Goal: Navigation & Orientation: Find specific page/section

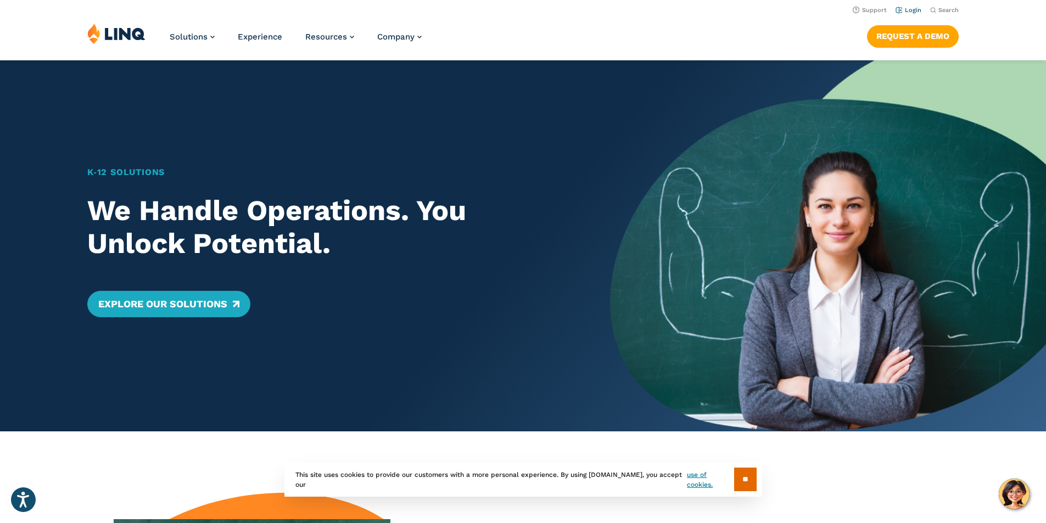
click at [910, 9] on link "Login" at bounding box center [908, 10] width 26 height 7
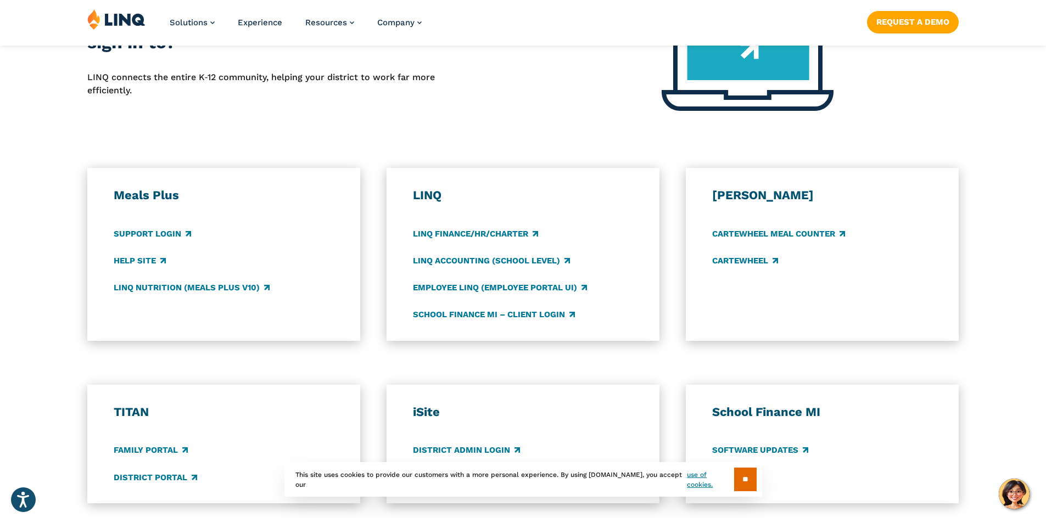
scroll to position [549, 0]
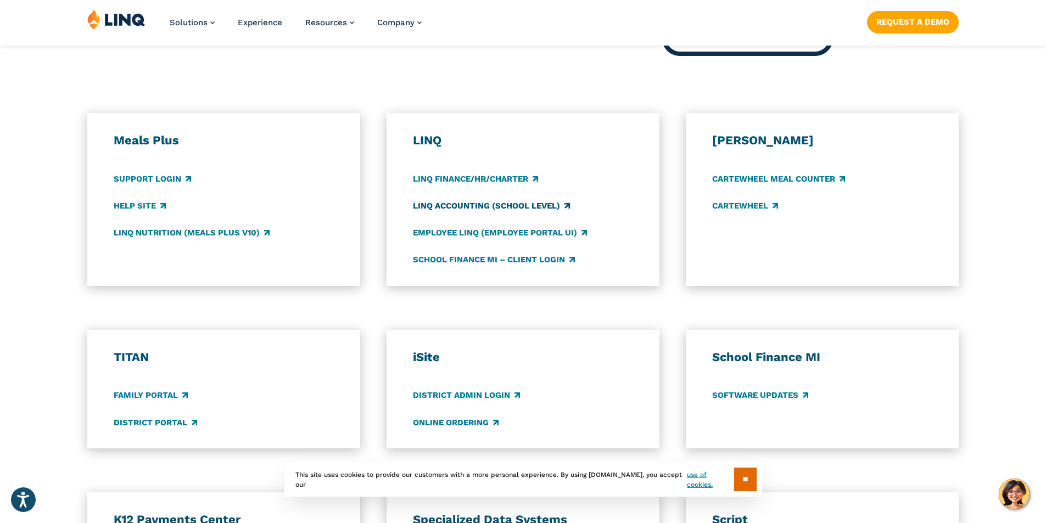
click at [520, 208] on link "LINQ Accounting (school level)" at bounding box center [491, 206] width 157 height 12
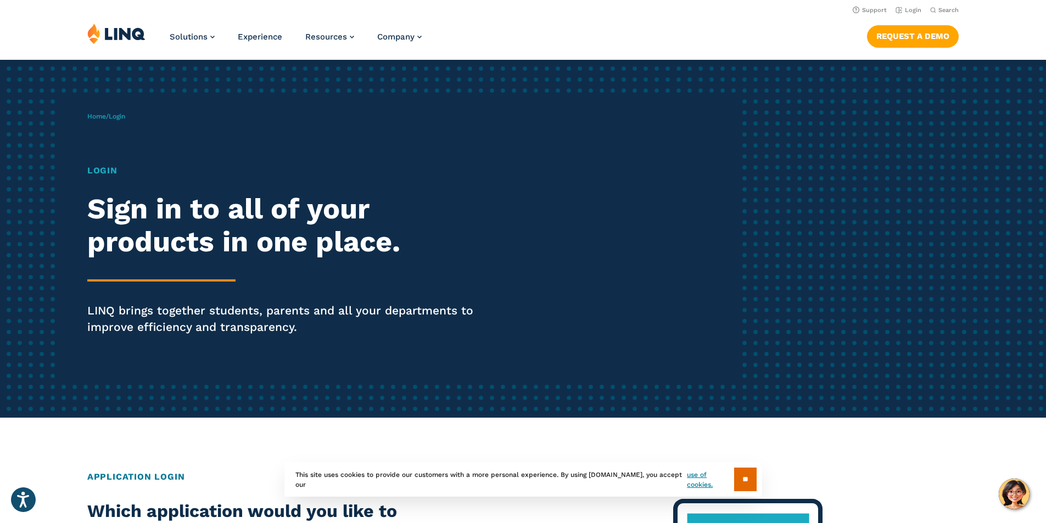
scroll to position [0, 0]
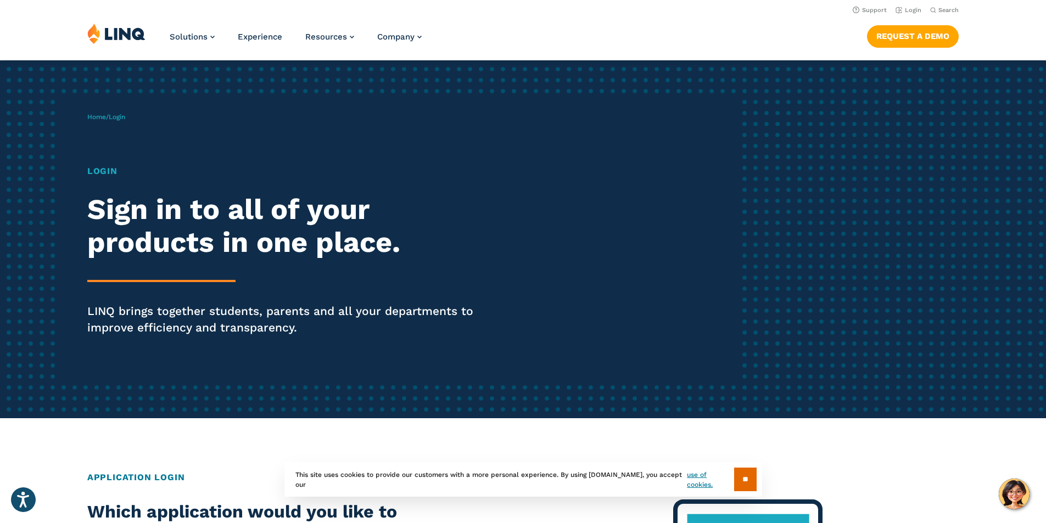
click at [127, 36] on img at bounding box center [116, 33] width 58 height 21
